Goal: Transaction & Acquisition: Purchase product/service

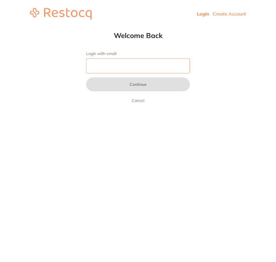
click at [129, 62] on input "Login with email" at bounding box center [138, 65] width 104 height 15
type input "[EMAIL_ADDRESS][DOMAIN_NAME]"
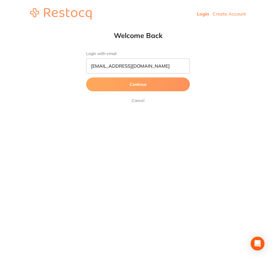
click at [132, 83] on button "Continue" at bounding box center [138, 84] width 104 height 14
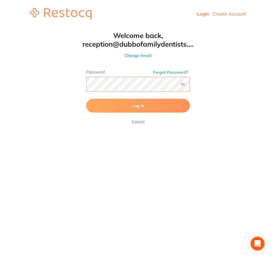
click at [86, 99] on button "Log In" at bounding box center [138, 106] width 104 height 14
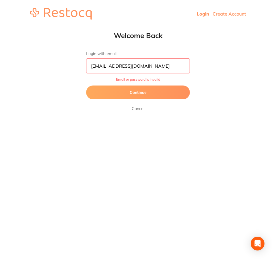
click at [146, 91] on button "Continue" at bounding box center [138, 92] width 104 height 14
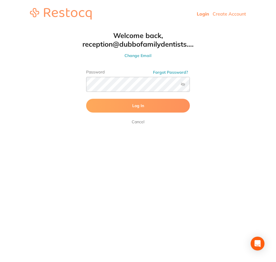
click at [181, 84] on label at bounding box center [182, 84] width 5 height 5
click at [190, 86] on input "checkbox" at bounding box center [190, 86] width 0 height 0
click at [86, 99] on button "Log In" at bounding box center [138, 106] width 104 height 14
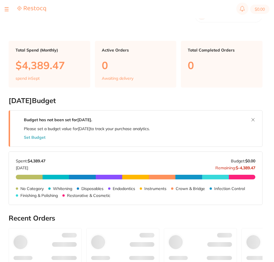
checkbox input "false"
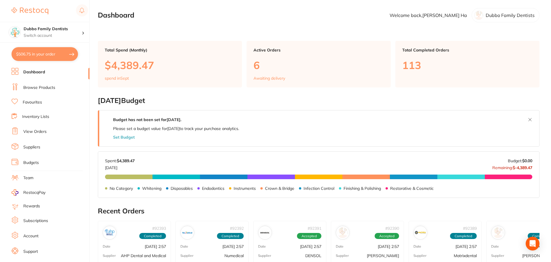
click at [51, 89] on link "Browse Products" at bounding box center [39, 88] width 32 height 6
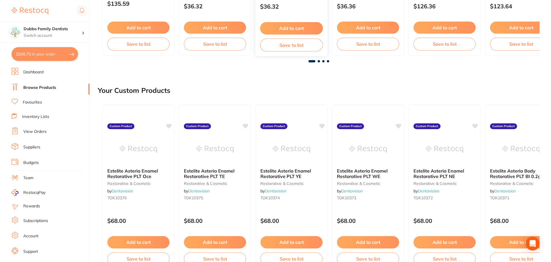
scroll to position [201, 0]
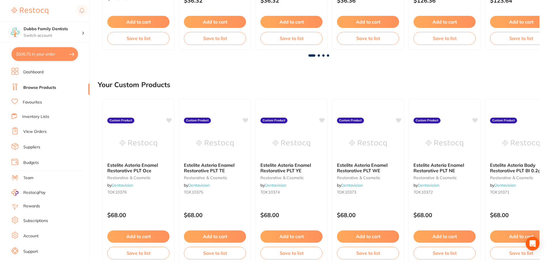
click at [30, 102] on link "Favourites" at bounding box center [32, 103] width 19 height 6
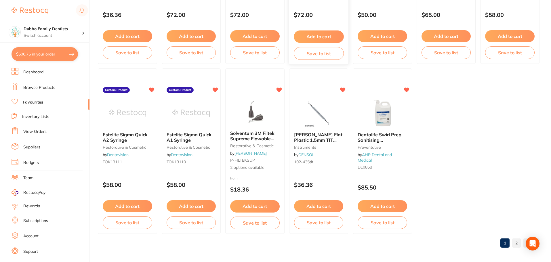
scroll to position [1190, 0]
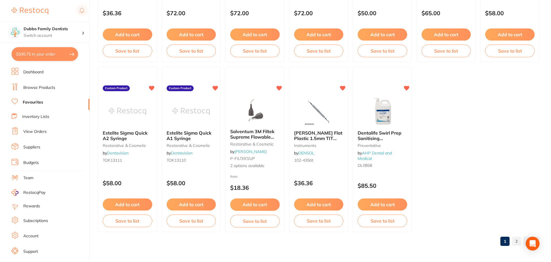
click at [275, 244] on link "2" at bounding box center [516, 242] width 9 height 12
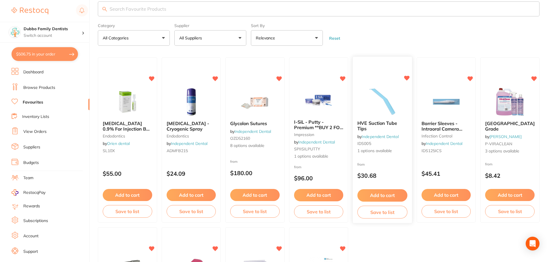
scroll to position [0, 0]
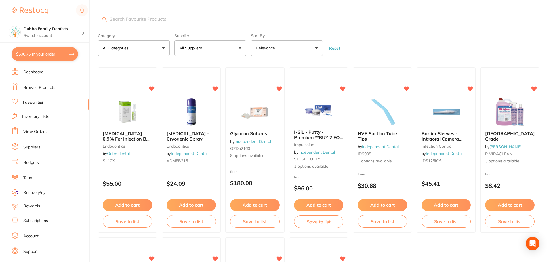
click at [47, 88] on link "Browse Products" at bounding box center [39, 88] width 32 height 6
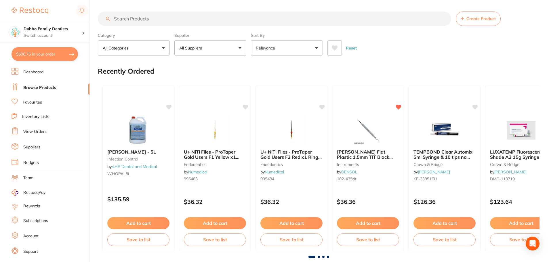
click at [145, 19] on input "search" at bounding box center [274, 19] width 353 height 14
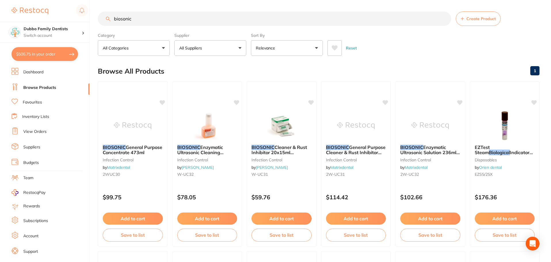
click at [145, 19] on input "biosonic" at bounding box center [274, 19] width 353 height 14
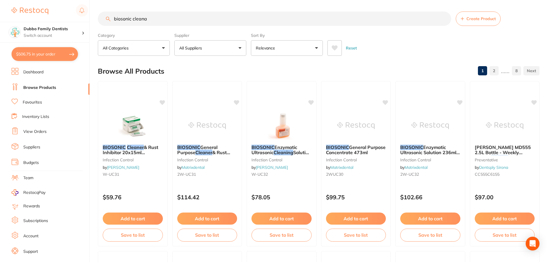
click at [95, 18] on div "$506.75 Dubbo Family Dentists Switch account Dubbo Family Dentists $506.75 in y…" at bounding box center [275, 131] width 551 height 262
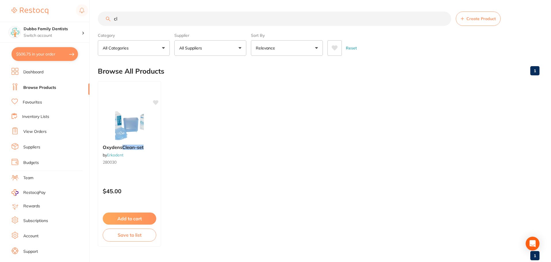
type input "c"
